Goal: Information Seeking & Learning: Learn about a topic

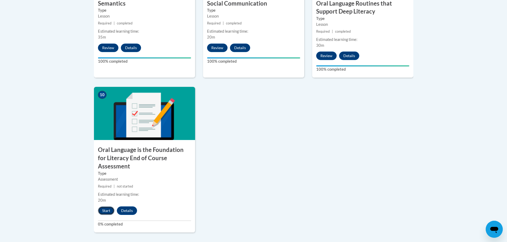
click at [105, 207] on button "Start" at bounding box center [106, 211] width 17 height 9
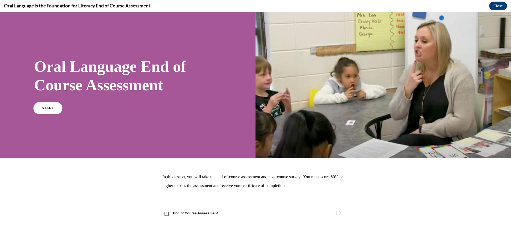
click at [41, 105] on link "START" at bounding box center [47, 108] width 29 height 12
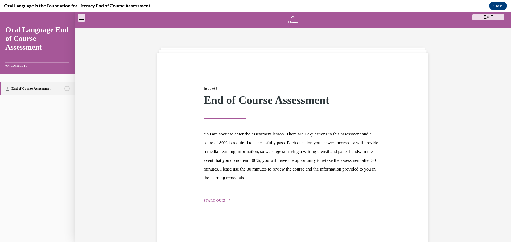
scroll to position [17, 0]
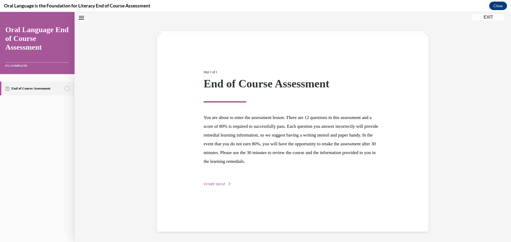
click at [211, 184] on span "START QUIZ" at bounding box center [215, 185] width 22 height 4
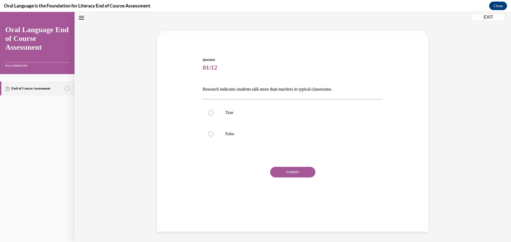
scroll to position [16, 0]
click at [211, 134] on div at bounding box center [210, 134] width 5 height 5
click at [211, 134] on input "False" at bounding box center [210, 134] width 5 height 5
radio input "true"
click at [298, 171] on button "SUBMIT" at bounding box center [292, 172] width 45 height 11
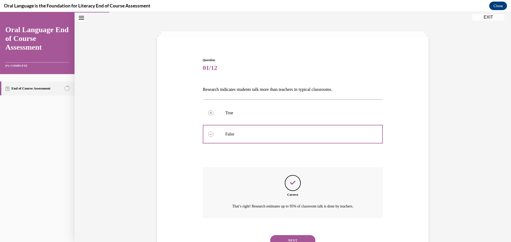
click at [289, 236] on button "NEXT" at bounding box center [292, 241] width 45 height 11
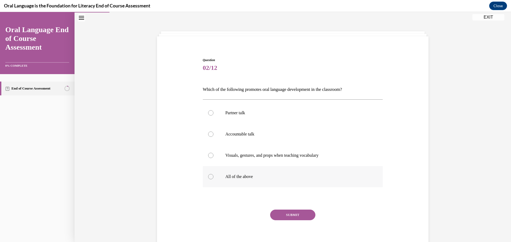
click at [209, 175] on div at bounding box center [210, 176] width 5 height 5
click at [209, 175] on input "All of the above" at bounding box center [210, 176] width 5 height 5
radio input "true"
click at [290, 213] on button "SUBMIT" at bounding box center [292, 215] width 45 height 11
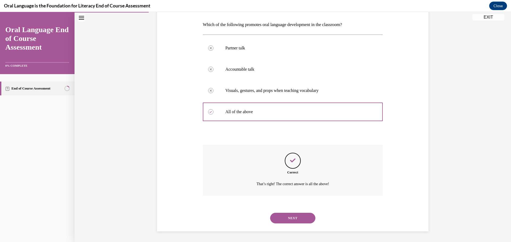
click at [296, 217] on button "NEXT" at bounding box center [292, 218] width 45 height 11
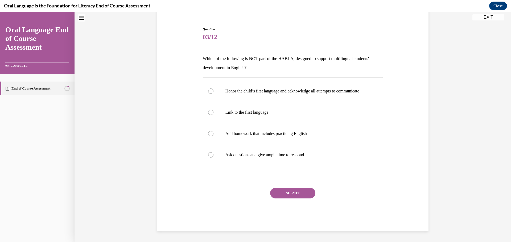
scroll to position [16, 0]
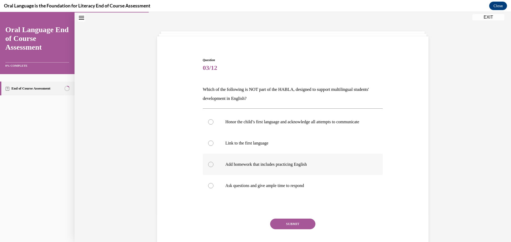
click at [205, 168] on label "Add homework that includes practicing English" at bounding box center [293, 164] width 180 height 21
click at [208, 167] on input "Add homework that includes practicing English" at bounding box center [210, 164] width 5 height 5
radio input "true"
click at [292, 225] on button "SUBMIT" at bounding box center [292, 224] width 45 height 11
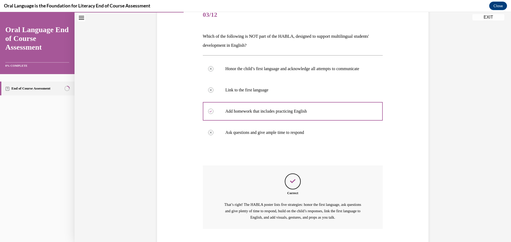
scroll to position [96, 0]
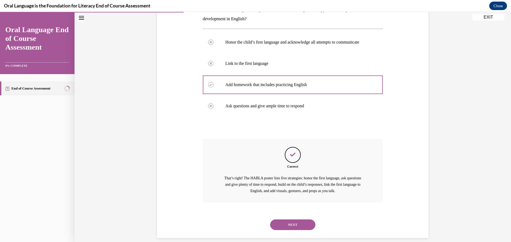
click at [297, 230] on button "NEXT" at bounding box center [292, 225] width 45 height 11
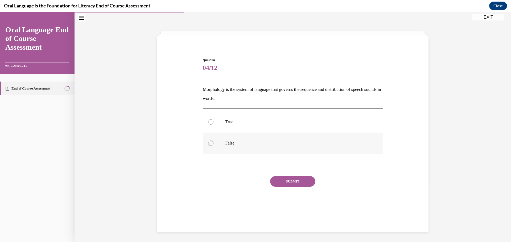
click at [211, 143] on div at bounding box center [210, 143] width 5 height 5
click at [211, 143] on input "False" at bounding box center [210, 143] width 5 height 5
radio input "true"
click at [302, 180] on button "SUBMIT" at bounding box center [292, 181] width 45 height 11
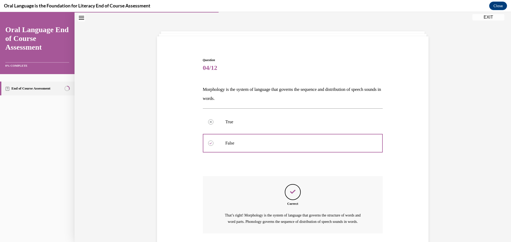
scroll to position [60, 0]
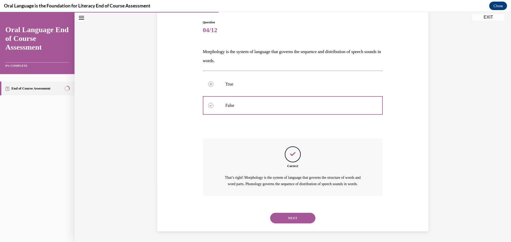
click at [280, 213] on button "NEXT" at bounding box center [292, 218] width 45 height 11
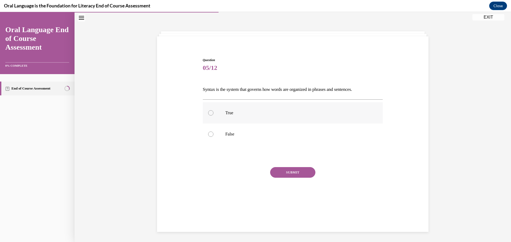
click at [209, 112] on div at bounding box center [210, 112] width 5 height 5
click at [209, 112] on input "True" at bounding box center [210, 112] width 5 height 5
radio input "true"
click at [296, 172] on button "SUBMIT" at bounding box center [292, 172] width 45 height 11
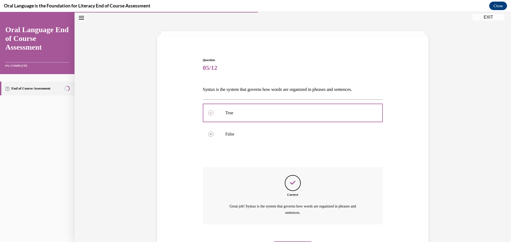
scroll to position [45, 0]
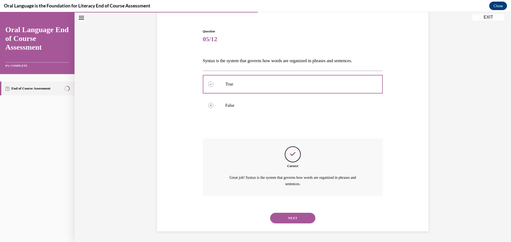
click at [289, 219] on button "NEXT" at bounding box center [292, 218] width 45 height 11
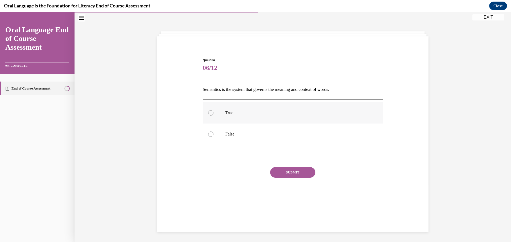
click at [209, 113] on div at bounding box center [210, 112] width 5 height 5
click at [209, 113] on input "True" at bounding box center [210, 112] width 5 height 5
radio input "true"
click at [295, 172] on button "SUBMIT" at bounding box center [292, 172] width 45 height 11
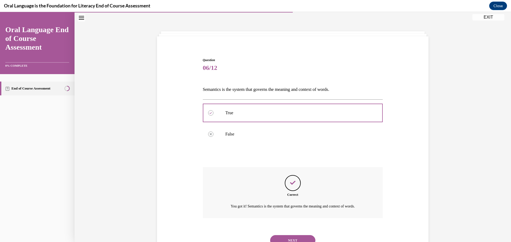
scroll to position [39, 0]
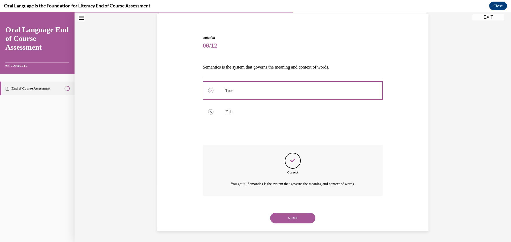
click at [293, 217] on button "NEXT" at bounding box center [292, 218] width 45 height 11
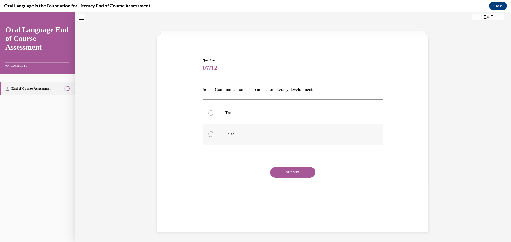
click at [212, 136] on label "False" at bounding box center [293, 134] width 180 height 21
click at [212, 136] on input "False" at bounding box center [210, 134] width 5 height 5
radio input "true"
click at [286, 171] on button "SUBMIT" at bounding box center [292, 172] width 45 height 11
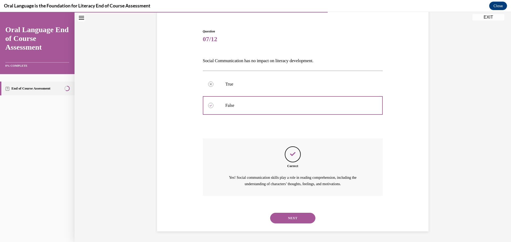
click at [286, 216] on button "NEXT" at bounding box center [292, 218] width 45 height 11
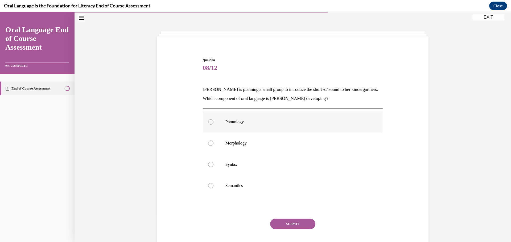
click at [209, 122] on div at bounding box center [210, 122] width 5 height 5
click at [209, 122] on input "Phonology" at bounding box center [210, 122] width 5 height 5
radio input "true"
click at [279, 220] on button "SUBMIT" at bounding box center [292, 224] width 45 height 11
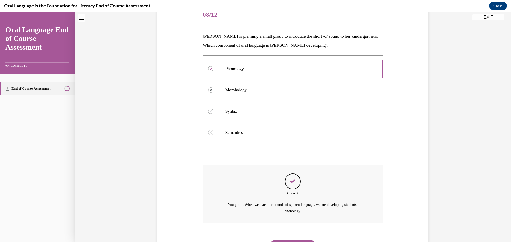
scroll to position [97, 0]
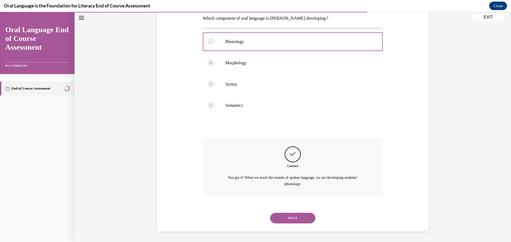
click at [285, 216] on button "NEXT" at bounding box center [292, 218] width 45 height 11
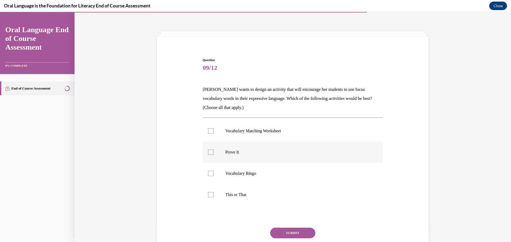
scroll to position [40, 0]
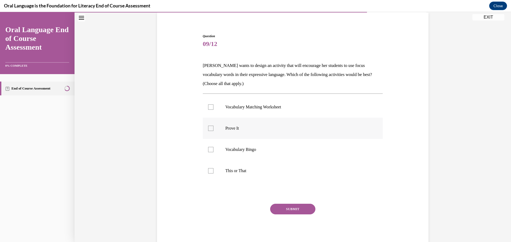
click at [209, 127] on div at bounding box center [210, 128] width 5 height 5
click at [209, 127] on input "Prove It" at bounding box center [210, 128] width 5 height 5
checkbox input "true"
click at [209, 170] on div at bounding box center [210, 170] width 5 height 5
click at [209, 170] on input "This or That" at bounding box center [210, 170] width 5 height 5
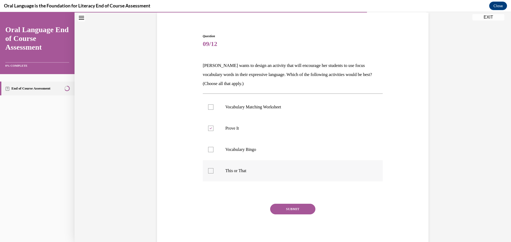
checkbox input "true"
click at [258, 144] on label "Vocabulary Bingo" at bounding box center [293, 149] width 180 height 21
click at [213, 147] on input "Vocabulary Bingo" at bounding box center [210, 149] width 5 height 5
click at [209, 150] on icon at bounding box center [210, 150] width 2 height 2
click at [208, 150] on input "Vocabulary Bingo" at bounding box center [210, 149] width 5 height 5
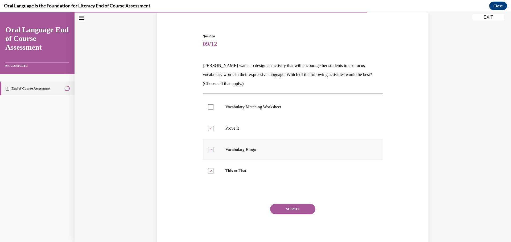
checkbox input "false"
click at [294, 209] on button "SUBMIT" at bounding box center [292, 209] width 45 height 11
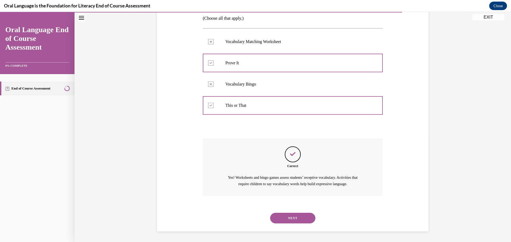
click at [296, 220] on button "NEXT" at bounding box center [292, 218] width 45 height 11
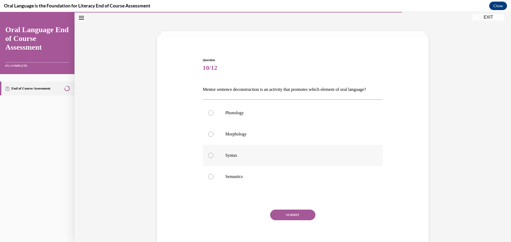
click at [210, 158] on div at bounding box center [210, 155] width 5 height 5
click at [210, 158] on input "Syntax" at bounding box center [210, 155] width 5 height 5
radio input "true"
click at [291, 221] on button "SUBMIT" at bounding box center [292, 215] width 45 height 11
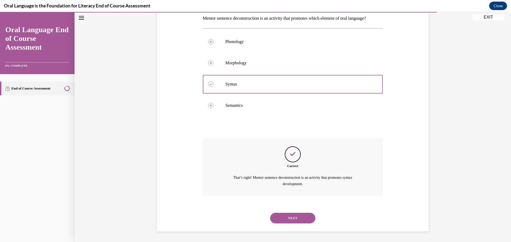
click at [282, 216] on button "NEXT" at bounding box center [292, 218] width 45 height 11
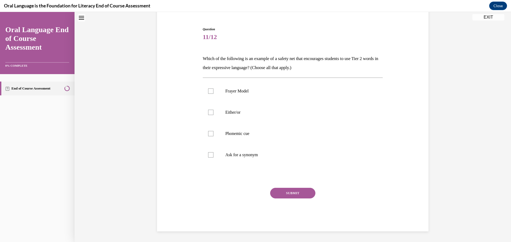
scroll to position [16, 0]
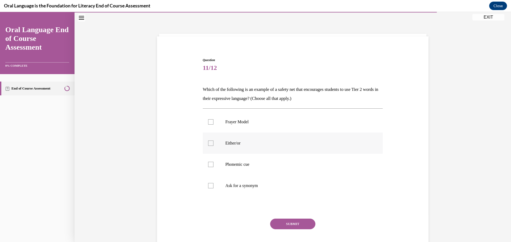
click at [211, 143] on div at bounding box center [210, 143] width 5 height 5
click at [211, 143] on input "Either/or" at bounding box center [210, 143] width 5 height 5
checkbox input "true"
click at [208, 164] on div at bounding box center [210, 164] width 5 height 5
click at [208, 164] on input "Phonemic cue" at bounding box center [210, 164] width 5 height 5
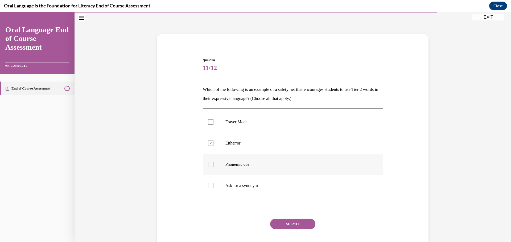
checkbox input "true"
click at [208, 184] on div at bounding box center [210, 185] width 5 height 5
click at [208, 184] on input "Ask for a synonym" at bounding box center [210, 185] width 5 height 5
checkbox input "true"
click at [287, 224] on button "SUBMIT" at bounding box center [292, 224] width 45 height 11
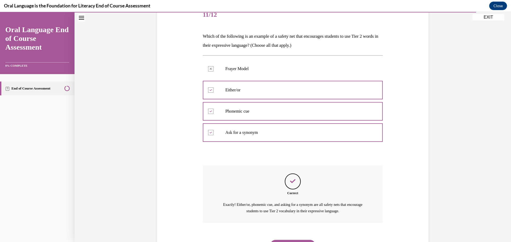
scroll to position [97, 0]
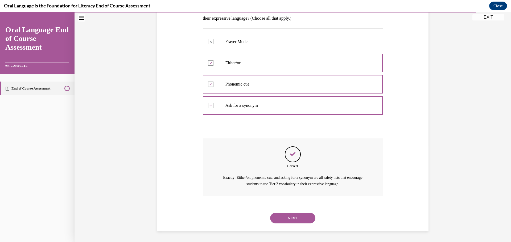
click at [286, 220] on button "NEXT" at bounding box center [292, 218] width 45 height 11
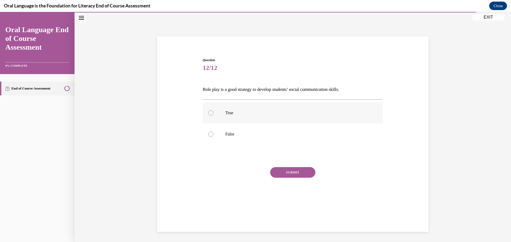
click at [210, 112] on div at bounding box center [210, 112] width 5 height 5
click at [210, 112] on input "True" at bounding box center [210, 112] width 5 height 5
radio input "true"
click at [289, 170] on button "SUBMIT" at bounding box center [292, 172] width 45 height 11
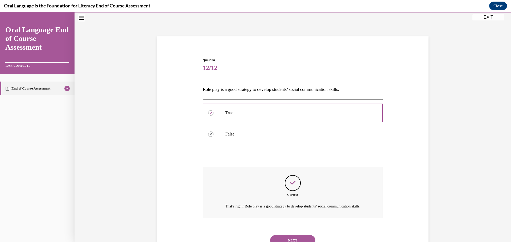
scroll to position [45, 0]
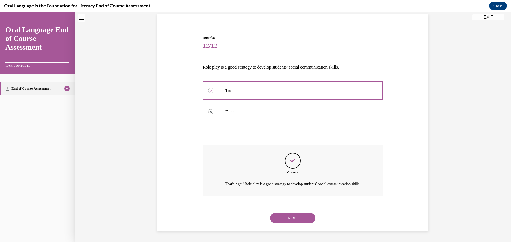
click at [289, 217] on button "NEXT" at bounding box center [292, 218] width 45 height 11
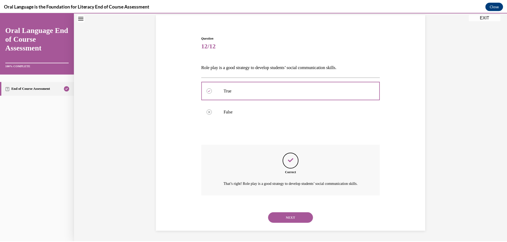
scroll to position [42, 0]
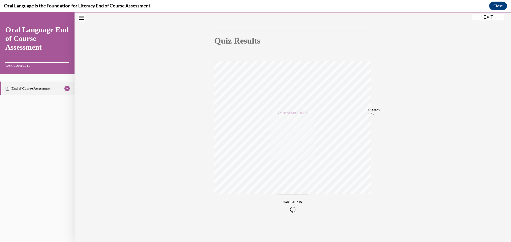
click at [486, 17] on button "EXIT" at bounding box center [488, 17] width 32 height 6
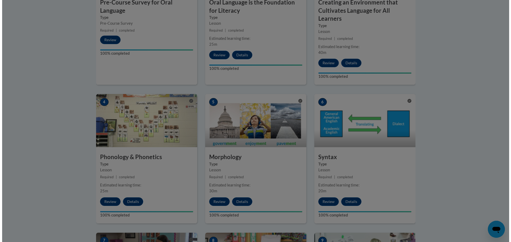
scroll to position [160, 0]
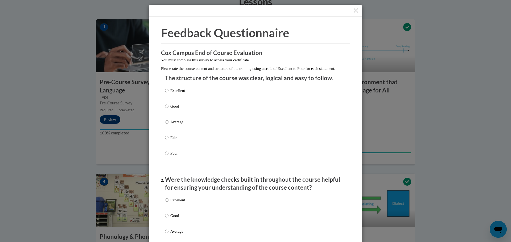
click at [167, 96] on label "Excellent" at bounding box center [175, 95] width 20 height 14
click at [167, 94] on input "Excellent" at bounding box center [166, 91] width 3 height 6
radio input "true"
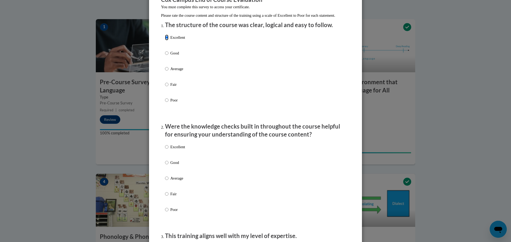
scroll to position [106, 0]
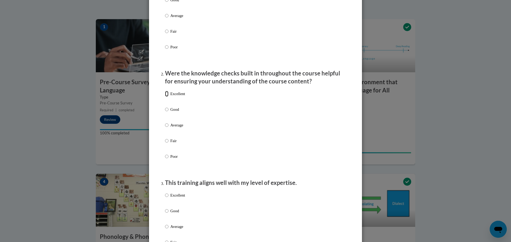
click at [165, 97] on input "Excellent" at bounding box center [166, 94] width 3 height 6
radio input "true"
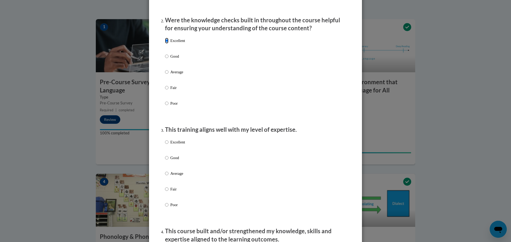
scroll to position [213, 0]
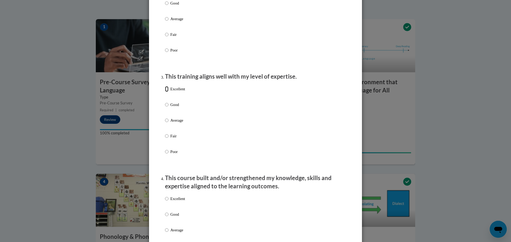
click at [165, 92] on input "Excellent" at bounding box center [166, 89] width 3 height 6
radio input "true"
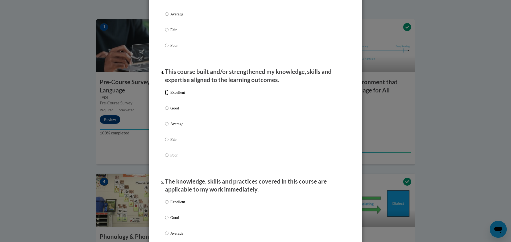
click at [165, 96] on input "Excellent" at bounding box center [166, 93] width 3 height 6
radio input "true"
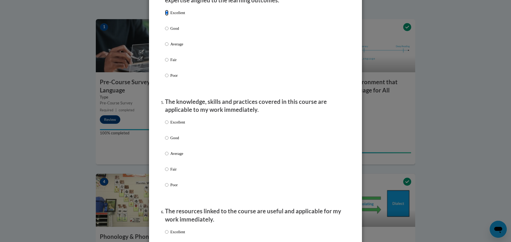
scroll to position [426, 0]
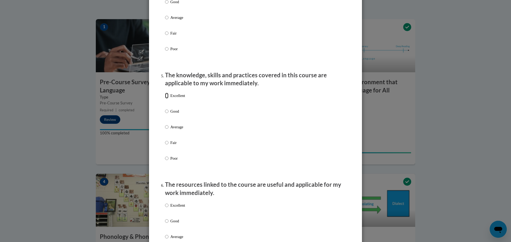
click at [165, 99] on input "Excellent" at bounding box center [166, 96] width 3 height 6
radio input "true"
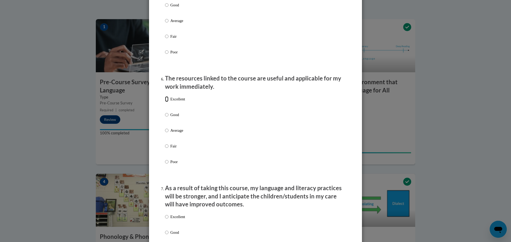
click at [166, 102] on input "Excellent" at bounding box center [166, 99] width 3 height 6
radio input "true"
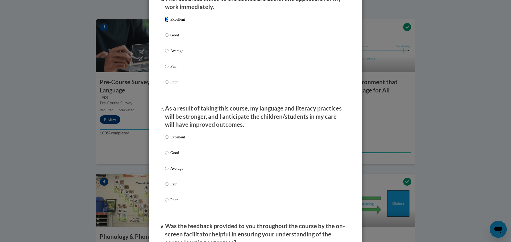
scroll to position [639, 0]
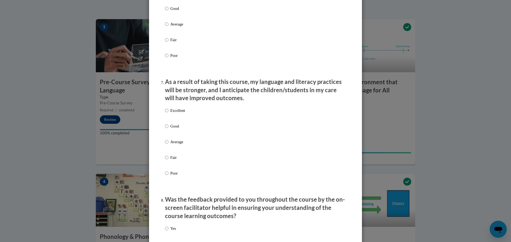
click at [167, 115] on label "Excellent" at bounding box center [175, 115] width 20 height 14
click at [167, 114] on input "Excellent" at bounding box center [166, 111] width 3 height 6
radio input "true"
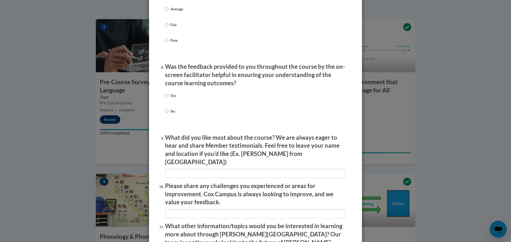
scroll to position [799, 0]
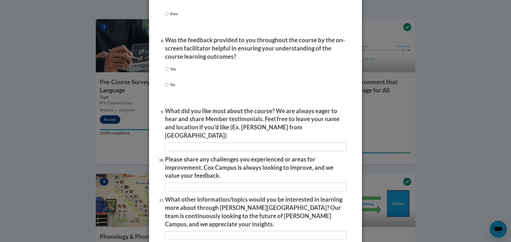
click at [165, 72] on input "Yes" at bounding box center [166, 69] width 3 height 6
radio input "true"
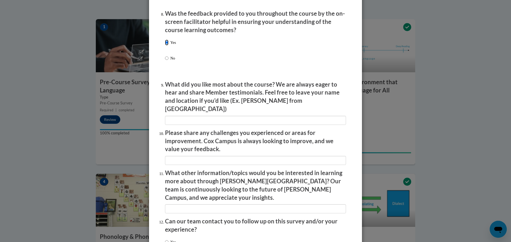
scroll to position [852, 0]
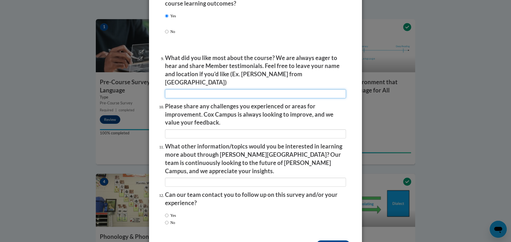
click at [183, 89] on input "textbox" at bounding box center [255, 93] width 181 height 9
click at [175, 89] on input "textbox" at bounding box center [255, 93] width 181 height 9
click at [208, 89] on input "textbox" at bounding box center [255, 93] width 181 height 9
click at [334, 92] on input "textbox" at bounding box center [255, 93] width 181 height 9
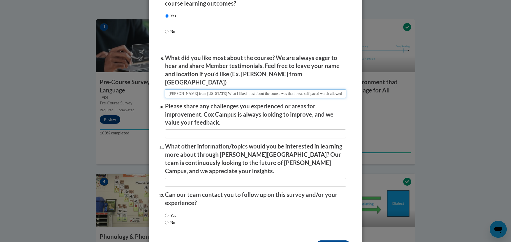
click at [342, 89] on input "textbox" at bounding box center [255, 93] width 181 height 9
click at [341, 90] on input "textbox" at bounding box center [255, 93] width 181 height 9
type input "Rosa from Georgia What I liked most about the course was that it was self paced…"
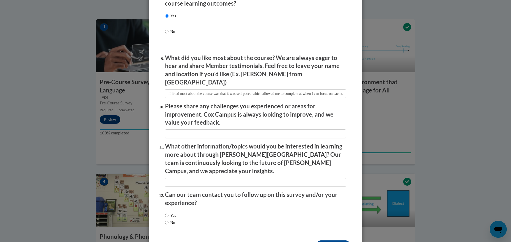
scroll to position [0, 0]
click at [184, 124] on li "Please share any challenges you experienced or areas for improvement. Cox Campu…" at bounding box center [255, 120] width 181 height 36
click at [183, 124] on li "Please share any challenges you experienced or areas for improvement. Cox Campu…" at bounding box center [255, 120] width 181 height 36
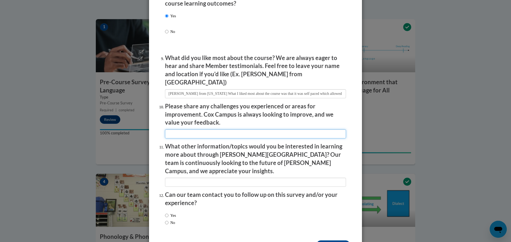
click at [170, 130] on input "textbox" at bounding box center [255, 134] width 181 height 9
click at [166, 130] on input "textbox" at bounding box center [255, 134] width 181 height 9
type input "I did not have any challenges. None at this time."
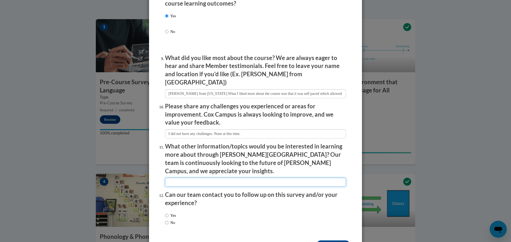
click at [196, 178] on input "textbox" at bounding box center [255, 182] width 181 height 9
type input "W"
type input "Cox campus already offers so much. I would have to get back to you."
click at [167, 213] on label "Yes" at bounding box center [170, 216] width 11 height 6
click at [167, 213] on input "Yes" at bounding box center [166, 216] width 3 height 6
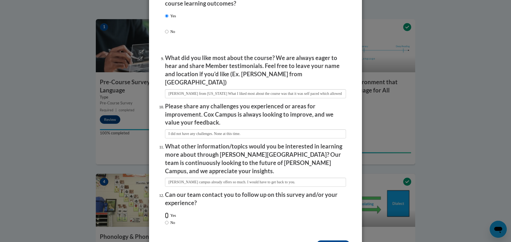
radio input "true"
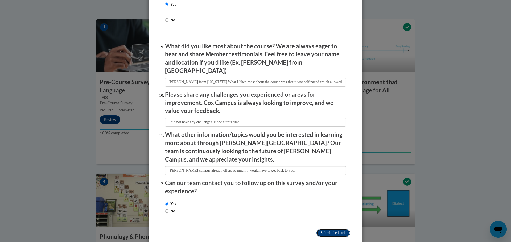
click at [337, 229] on input "Submit feedback" at bounding box center [333, 233] width 34 height 9
